Goal: Obtain resource: Download file/media

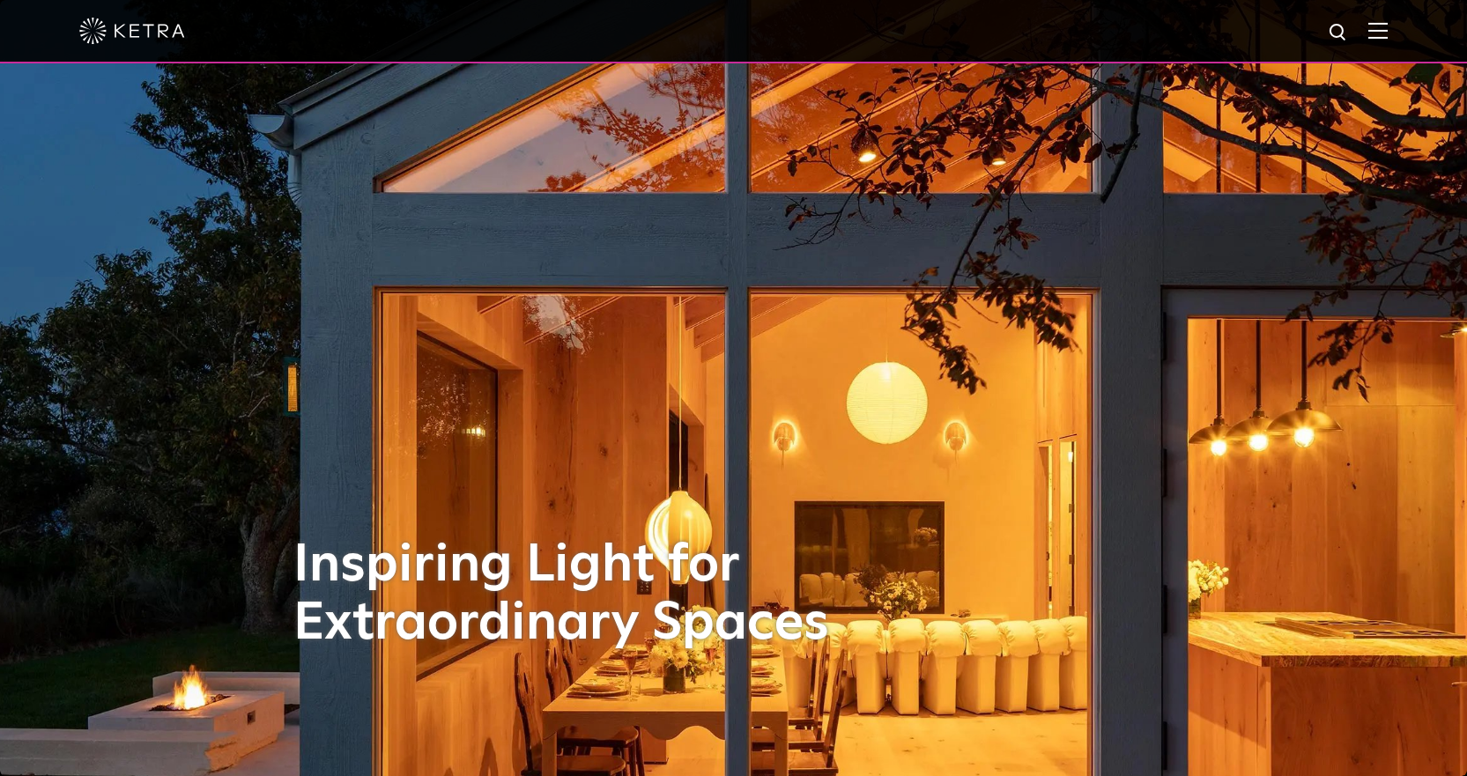
click at [1405, 31] on div at bounding box center [733, 31] width 1467 height 63
click at [1388, 32] on img at bounding box center [1378, 30] width 19 height 17
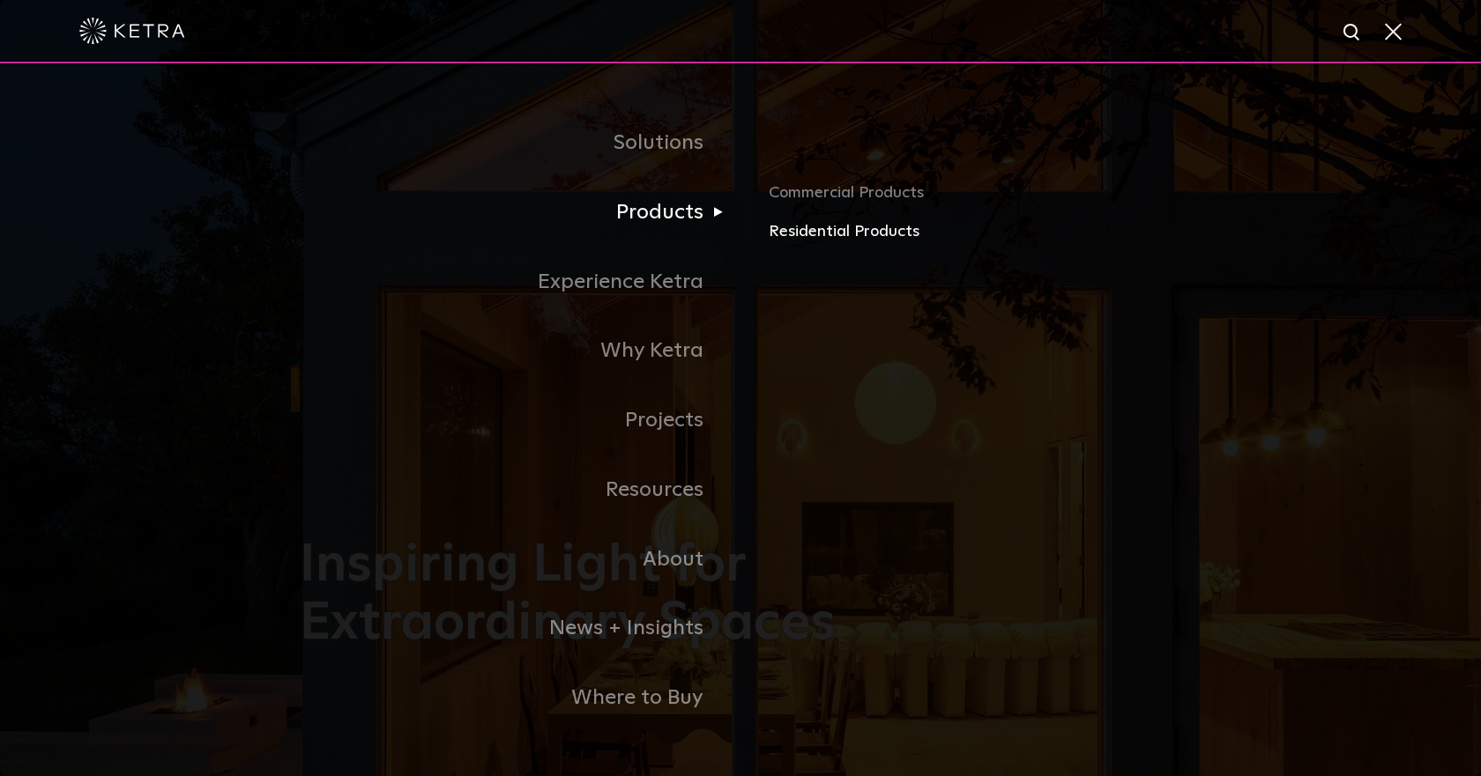
click at [834, 230] on link "Residential Products" at bounding box center [974, 232] width 412 height 26
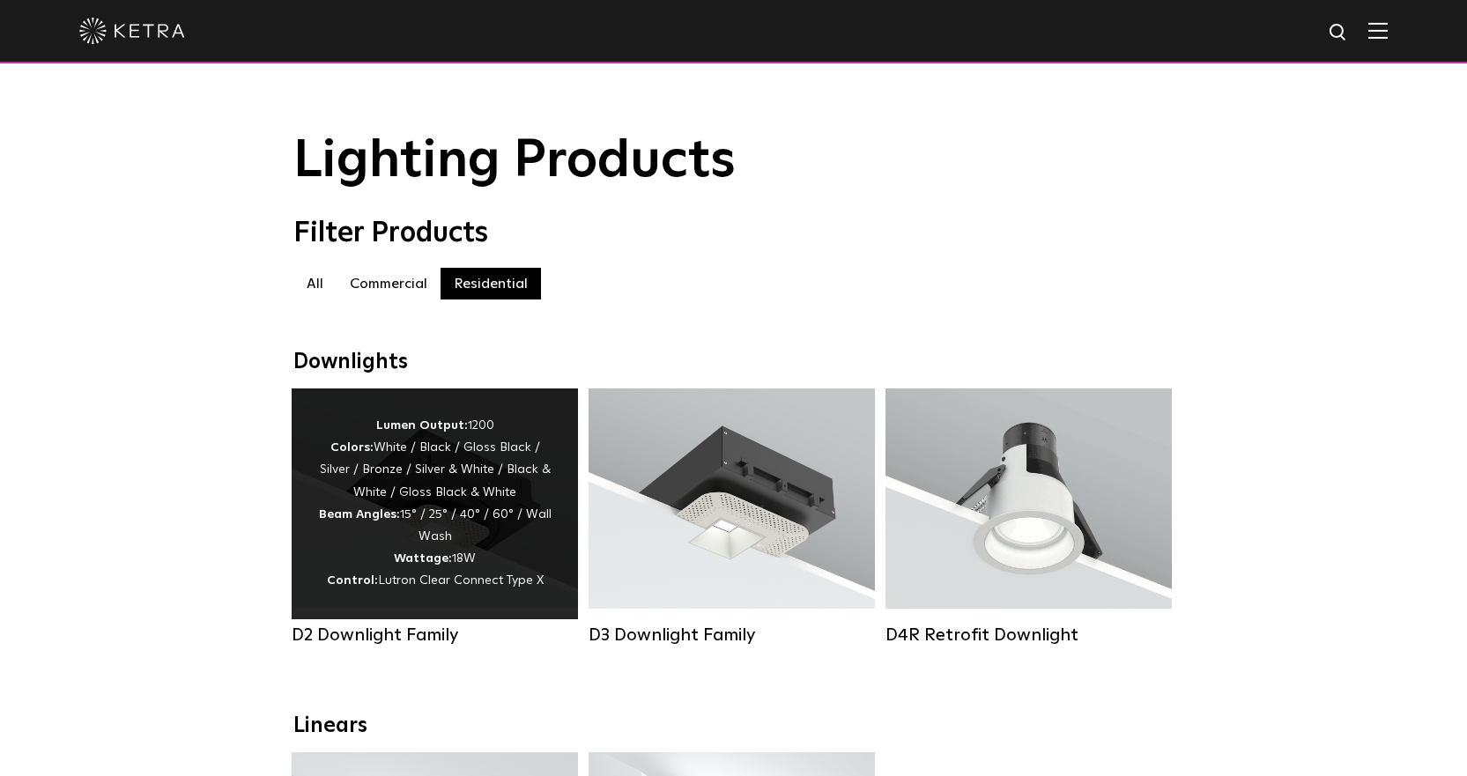
click at [485, 546] on div "Lumen Output: 1200 Colors: White / Black / Gloss Black / Silver / Bronze / Silv…" at bounding box center [435, 504] width 234 height 178
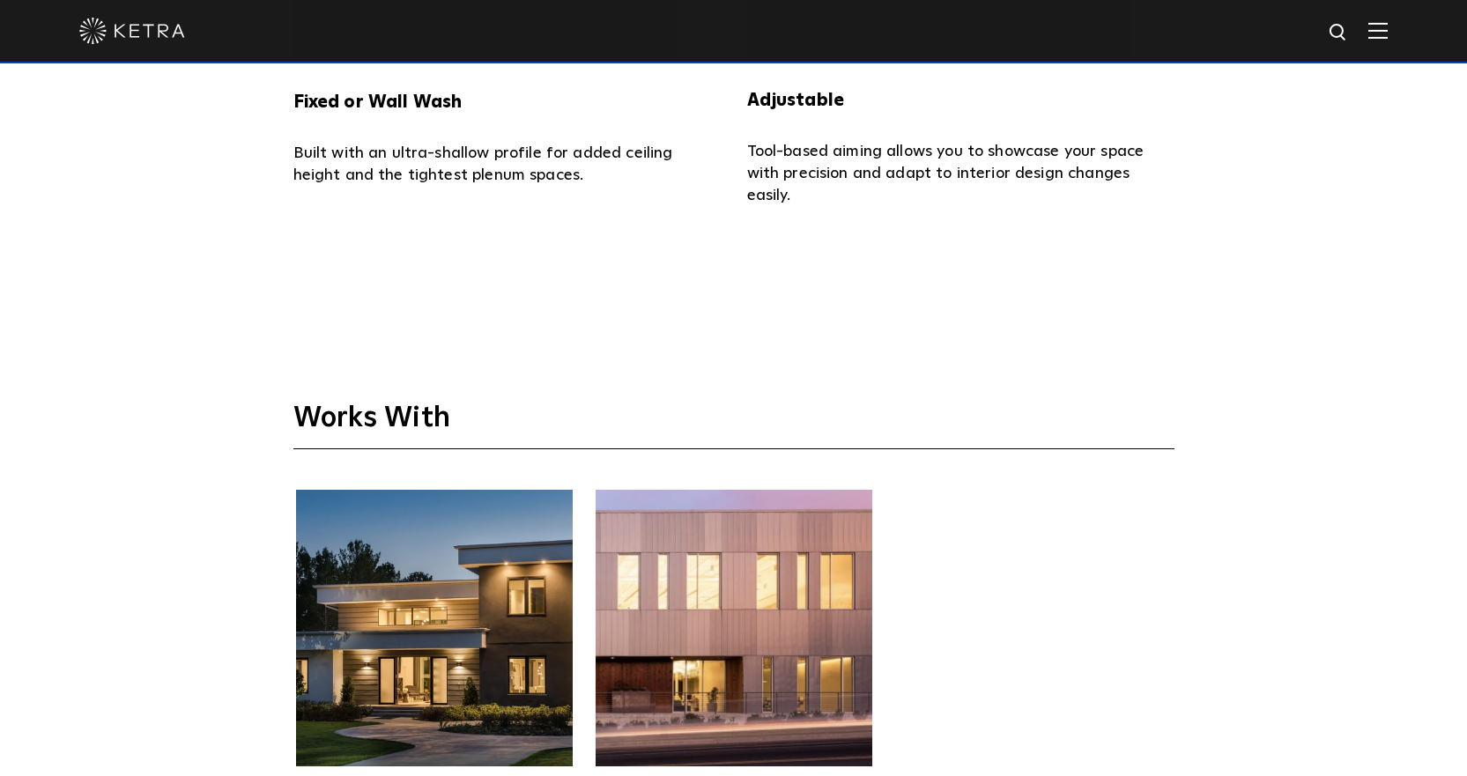
scroll to position [4759, 0]
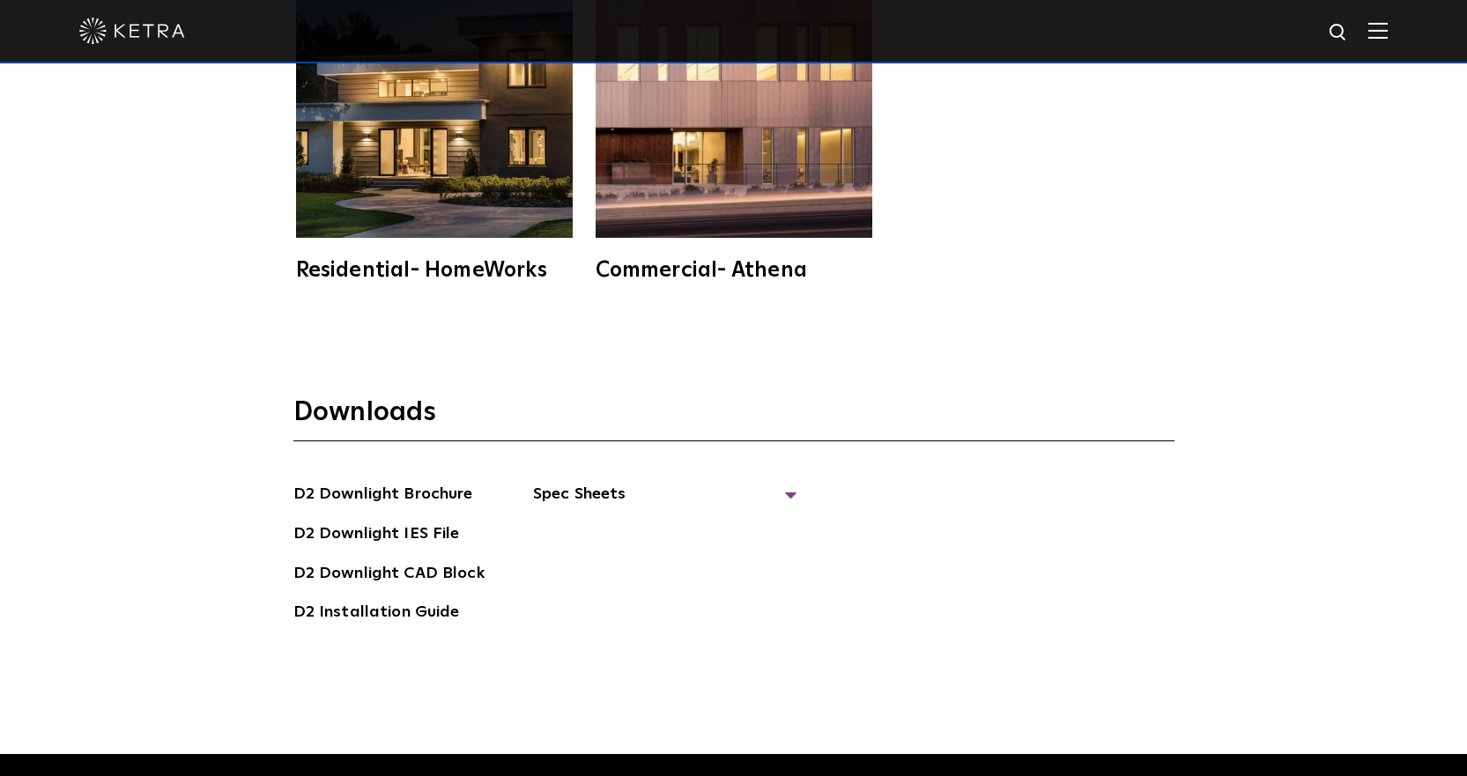
click at [793, 482] on div "D2 Downlight Brochure D2 Downlight IES File D2 [GEOGRAPHIC_DATA] D2 Installatio…" at bounding box center [733, 561] width 881 height 158
click at [790, 482] on span "Spec Sheets" at bounding box center [665, 501] width 264 height 39
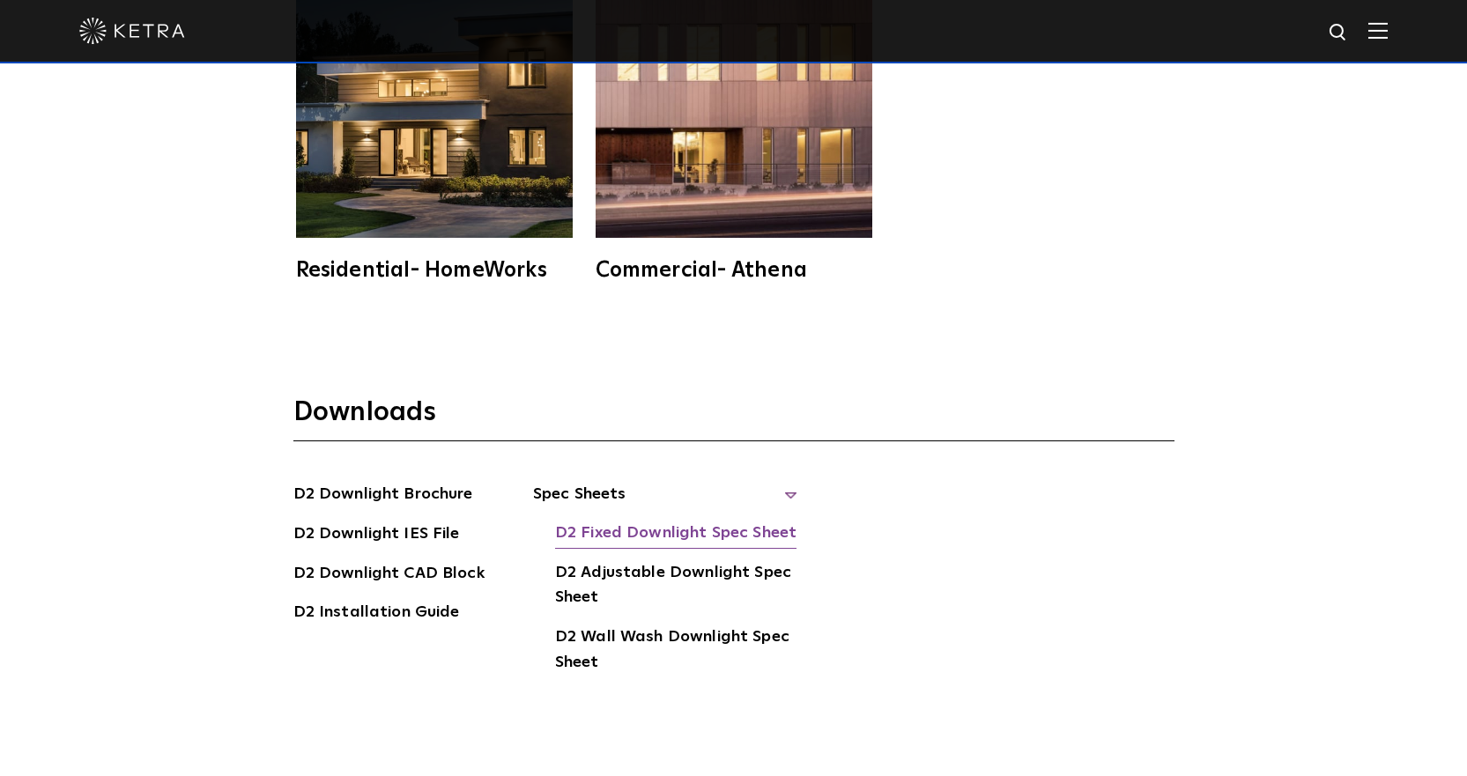
click at [684, 521] on link "D2 Fixed Downlight Spec Sheet" at bounding box center [675, 535] width 241 height 28
